Goal: Task Accomplishment & Management: Manage account settings

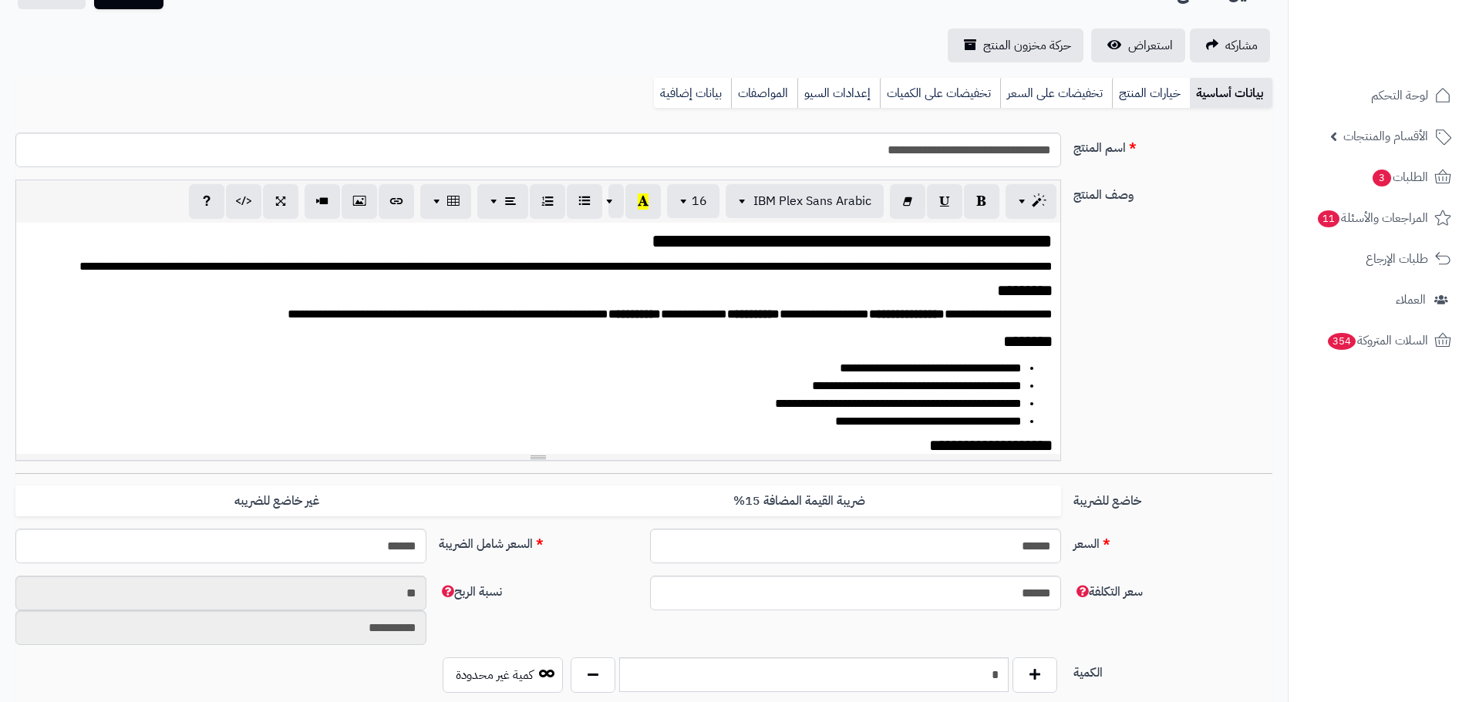
scroll to position [2737, 0]
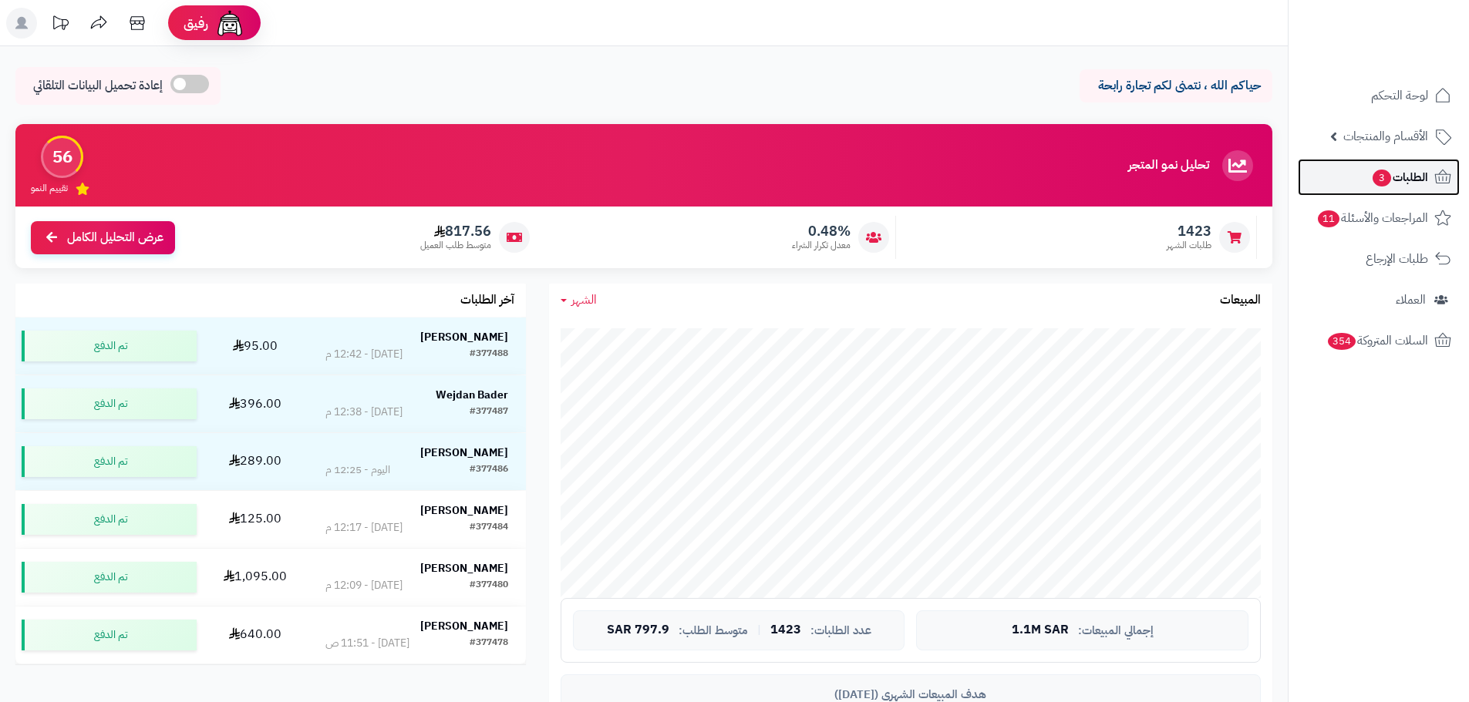
click at [1384, 176] on span "3" at bounding box center [1381, 178] width 20 height 19
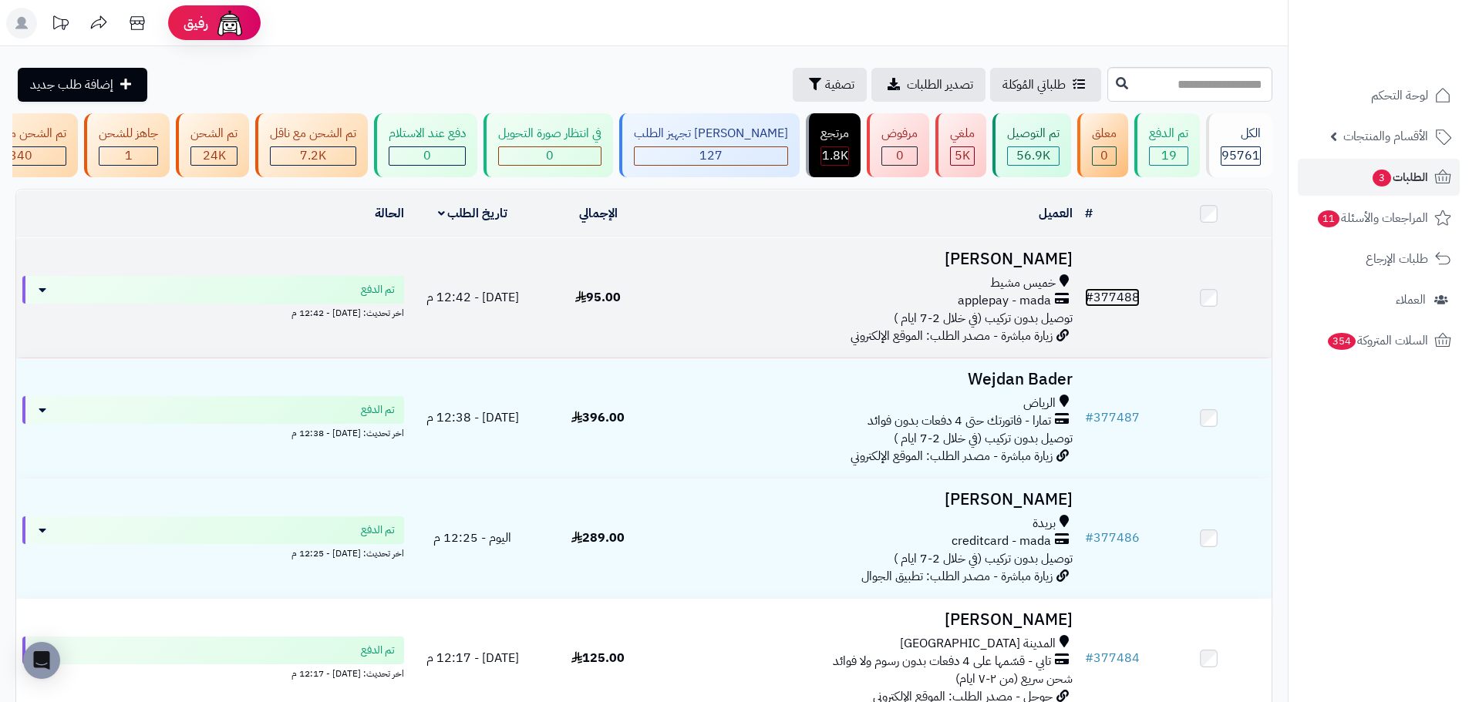
click at [1119, 305] on link "# 377488" at bounding box center [1112, 297] width 55 height 19
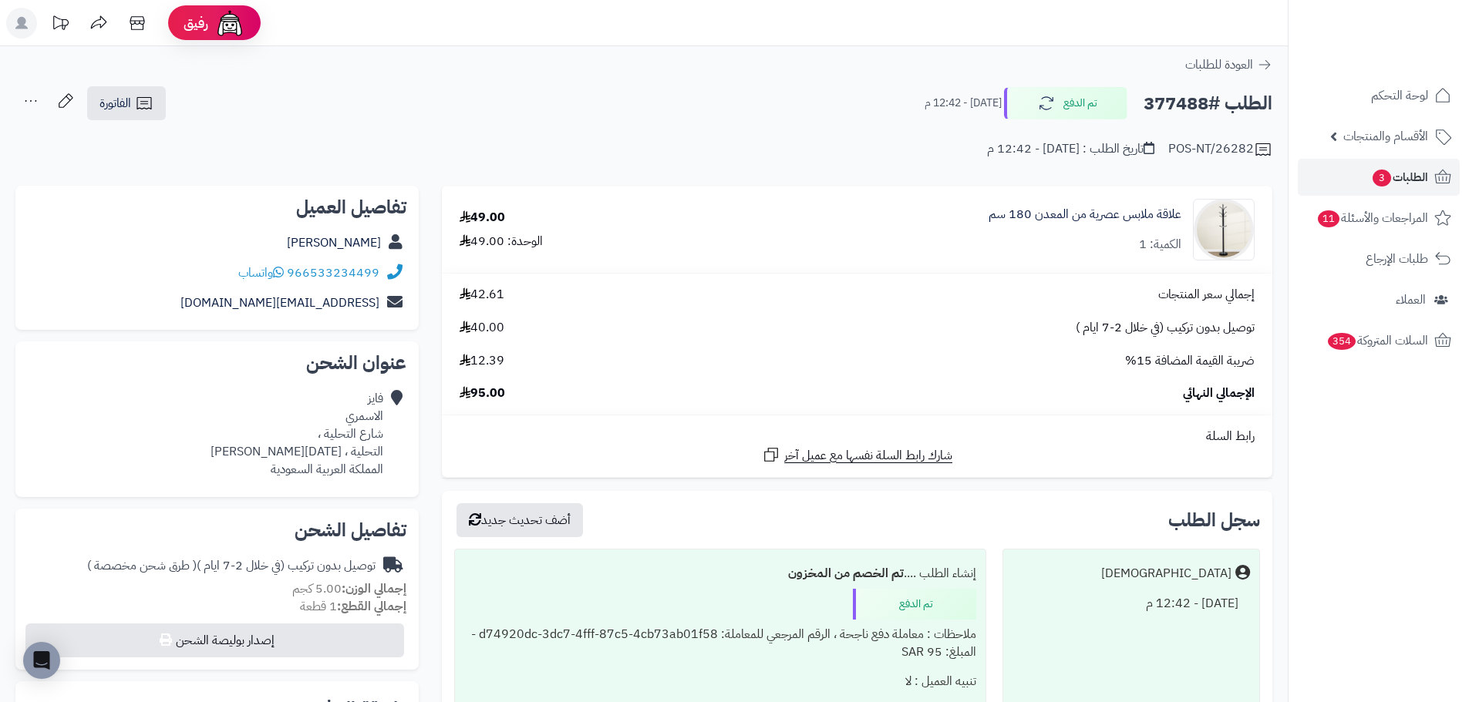
click at [1176, 107] on h2 "الطلب #377488" at bounding box center [1207, 104] width 129 height 32
click at [1175, 107] on h2 "الطلب #377488" at bounding box center [1207, 104] width 129 height 32
click at [1174, 100] on h2 "الطلب #377488" at bounding box center [1207, 104] width 129 height 32
